Goal: Information Seeking & Learning: Check status

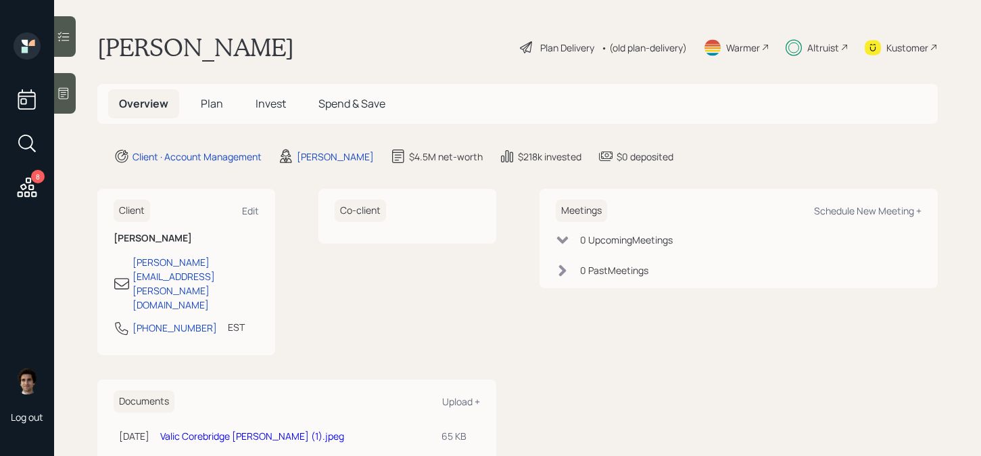
click at [276, 122] on div "Overview Plan Invest Spend & Save" at bounding box center [517, 104] width 841 height 40
click at [276, 111] on h5 "Invest" at bounding box center [271, 103] width 52 height 29
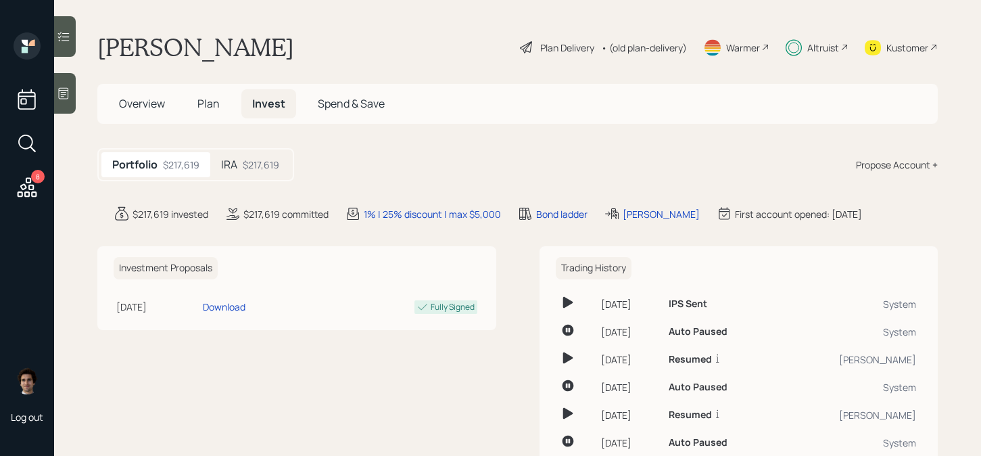
click at [264, 160] on div "$217,619" at bounding box center [261, 165] width 37 height 14
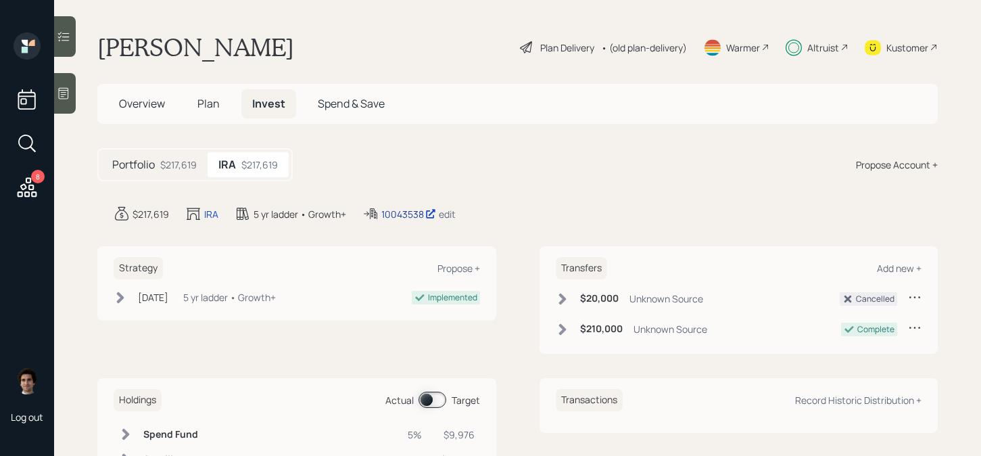
click at [407, 212] on div "10043538" at bounding box center [408, 214] width 55 height 14
click at [214, 101] on span "Plan" at bounding box center [208, 103] width 22 height 15
